Goal: Information Seeking & Learning: Find specific fact

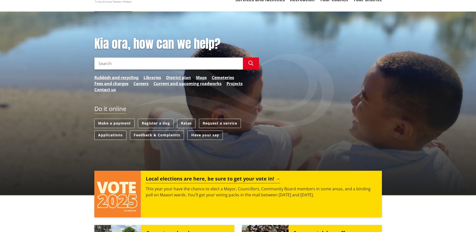
scroll to position [50, 0]
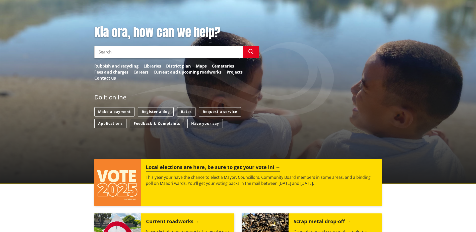
click at [186, 113] on link "Rates" at bounding box center [186, 111] width 18 height 9
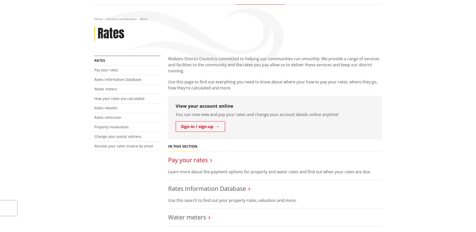
scroll to position [50, 0]
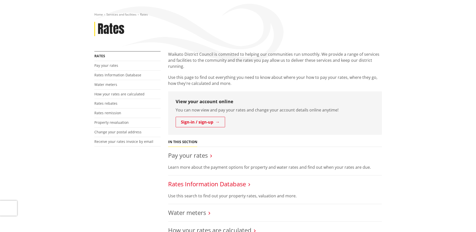
click at [190, 181] on link "Rates Information Database" at bounding box center [207, 184] width 78 height 8
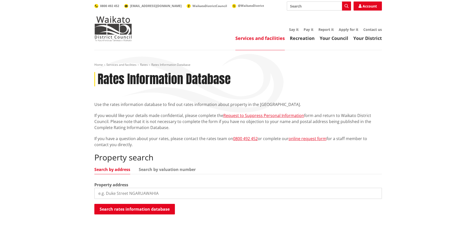
click at [144, 192] on input "search" at bounding box center [238, 193] width 288 height 11
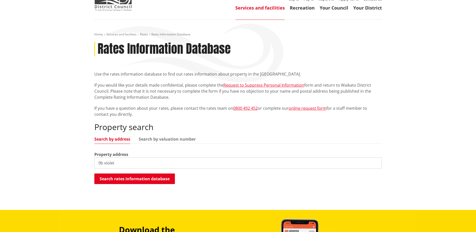
scroll to position [100, 0]
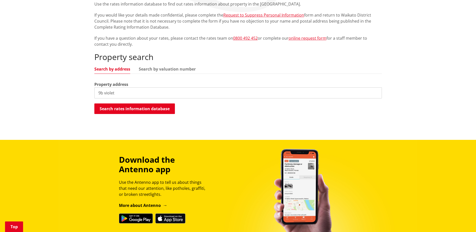
click at [187, 87] on div "Property address 9b violet" at bounding box center [238, 89] width 288 height 17
click at [181, 94] on input "9b violet" at bounding box center [238, 92] width 288 height 11
type input "9b violet street"
click at [154, 105] on button "Search rates information database" at bounding box center [134, 108] width 81 height 11
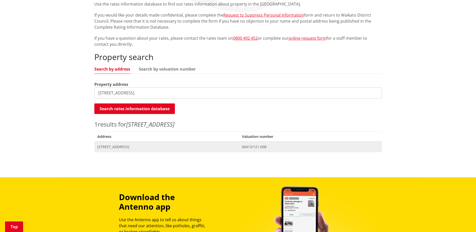
click at [147, 146] on span "9B Violet Street RAGLAN" at bounding box center [166, 146] width 139 height 5
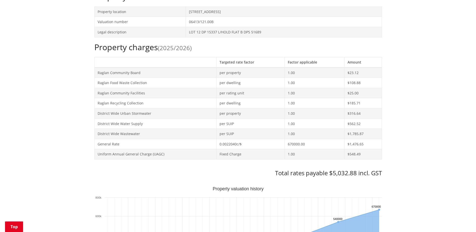
scroll to position [226, 0]
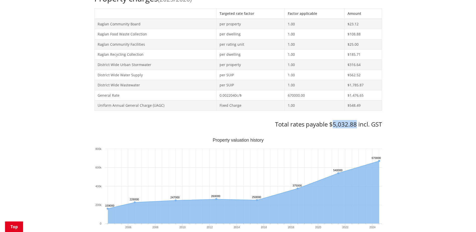
drag, startPoint x: 356, startPoint y: 123, endPoint x: 333, endPoint y: 128, distance: 23.4
click at [333, 128] on h3 "Total rates payable $5,032.88 incl. GST" at bounding box center [238, 124] width 288 height 7
copy h3 "5,032.88"
